Goal: Transaction & Acquisition: Purchase product/service

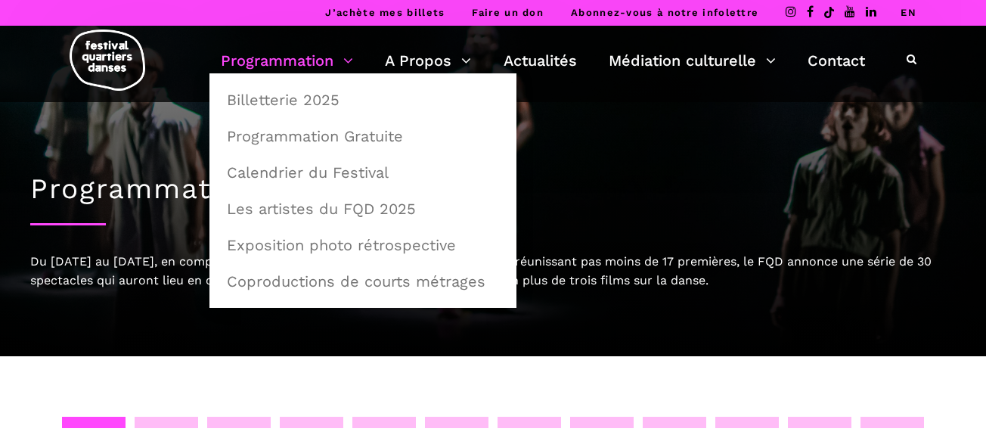
click at [312, 61] on link "Programmation" at bounding box center [287, 61] width 132 height 26
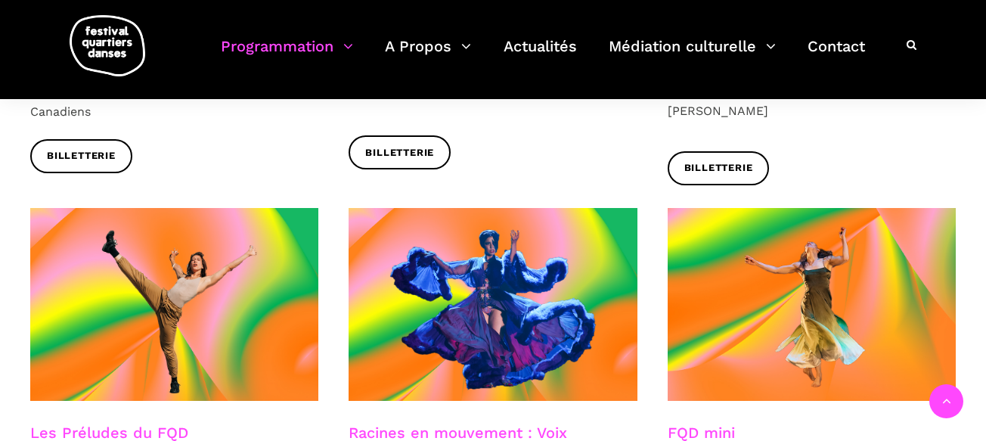
scroll to position [2290, 0]
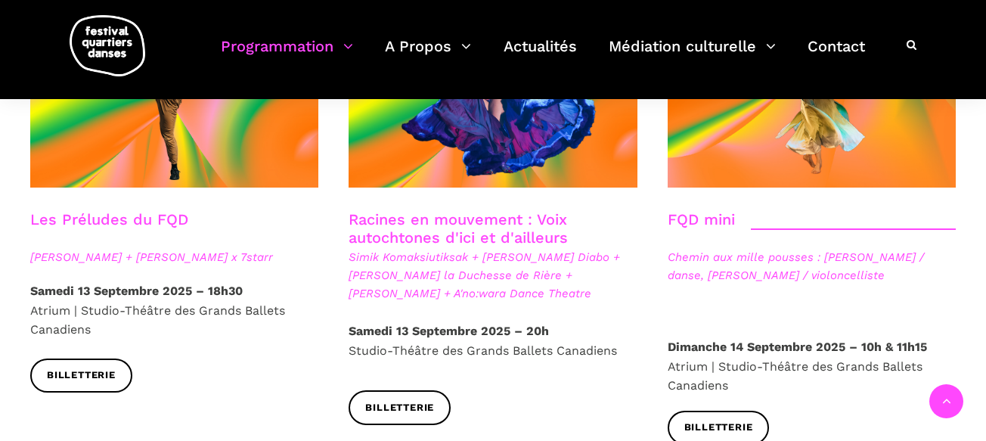
click at [473, 210] on link "Racines en mouvement : Voix autochtones d'ici et d'ailleurs" at bounding box center [458, 228] width 219 height 36
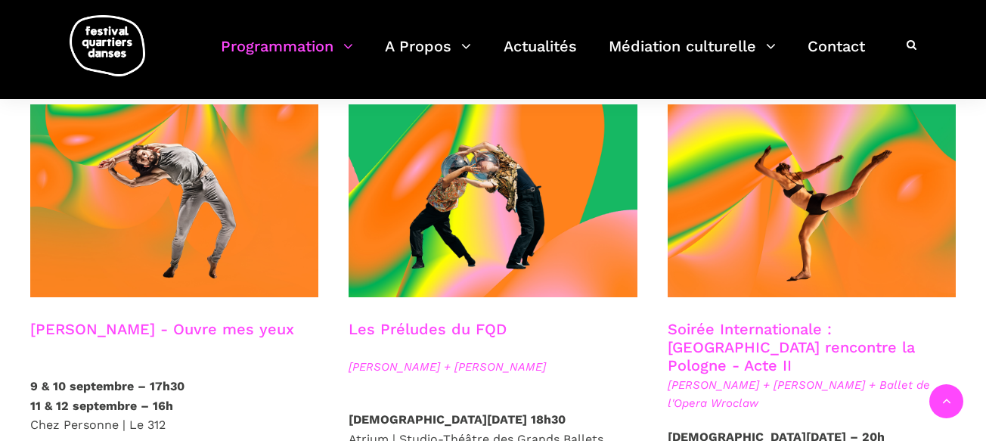
scroll to position [1274, 0]
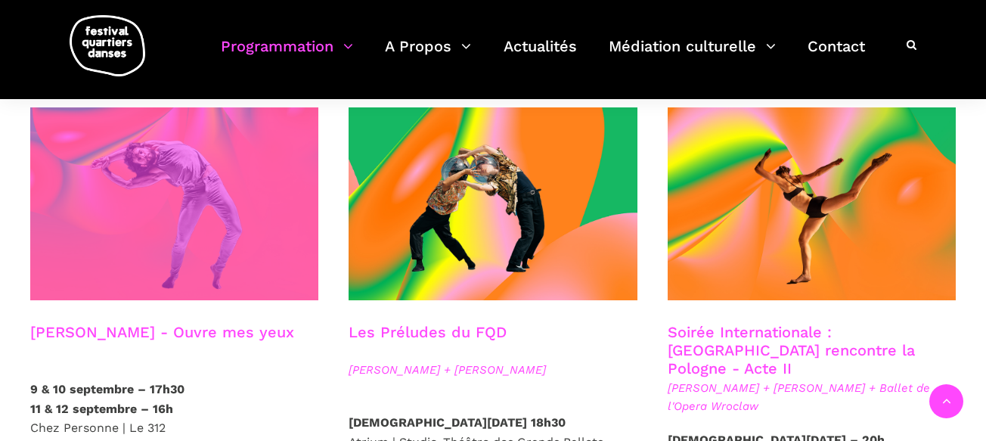
click at [213, 188] on span at bounding box center [174, 203] width 288 height 193
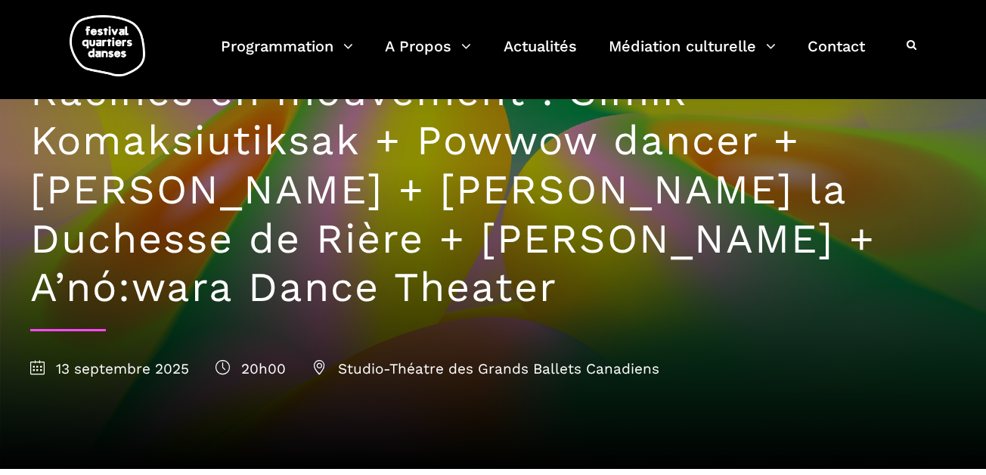
scroll to position [143, 0]
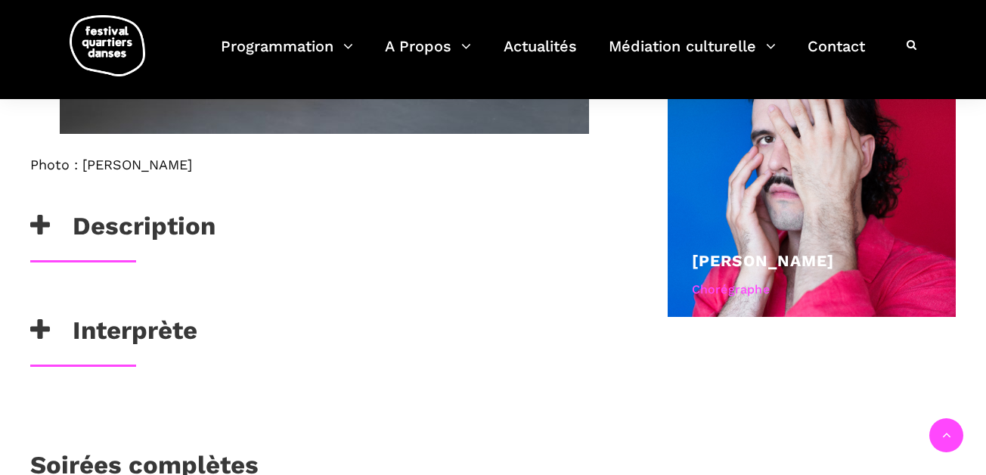
scroll to position [952, 0]
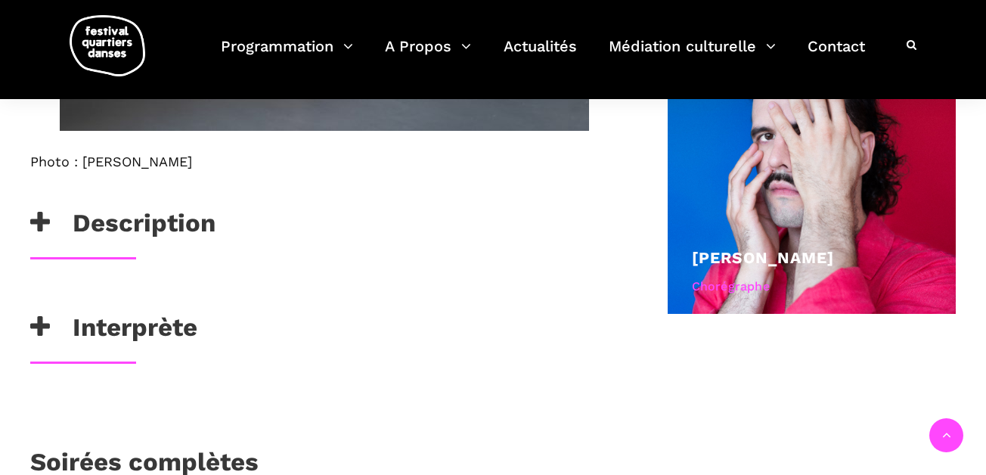
click at [32, 235] on icon at bounding box center [40, 222] width 20 height 25
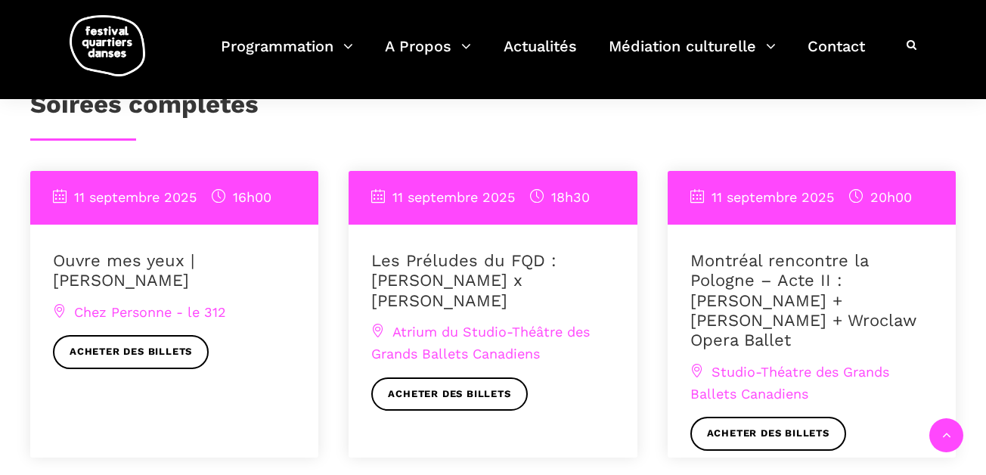
scroll to position [1916, 0]
